Goal: Find specific page/section: Find specific page/section

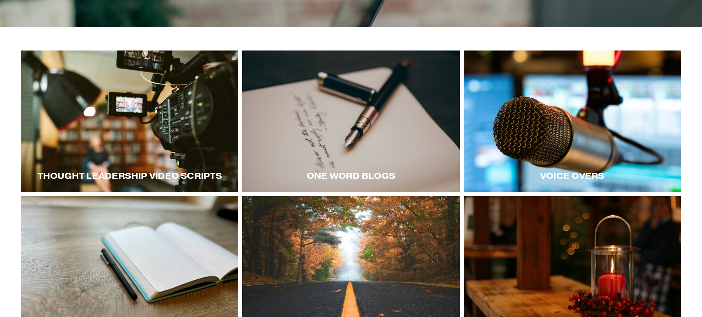
scroll to position [121, 0]
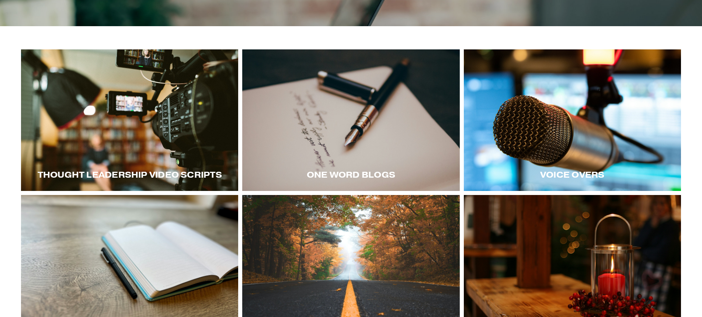
click at [167, 128] on div at bounding box center [129, 120] width 217 height 142
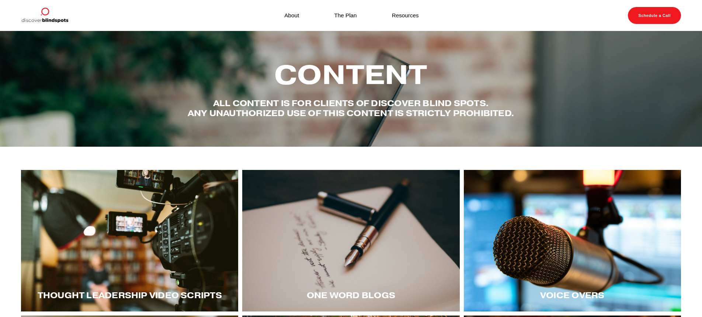
click at [48, 18] on img at bounding box center [44, 15] width 47 height 17
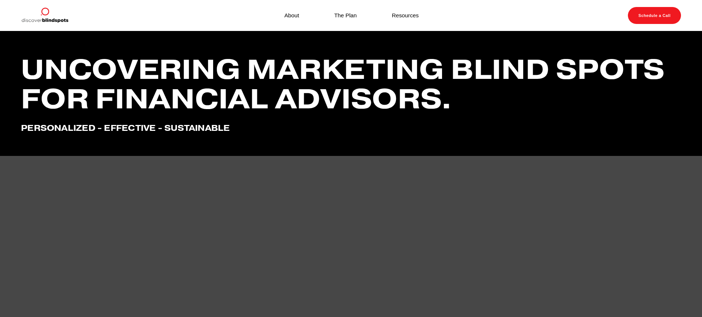
click at [648, 13] on link "Schedule a Call" at bounding box center [654, 15] width 53 height 17
